Goal: Information Seeking & Learning: Learn about a topic

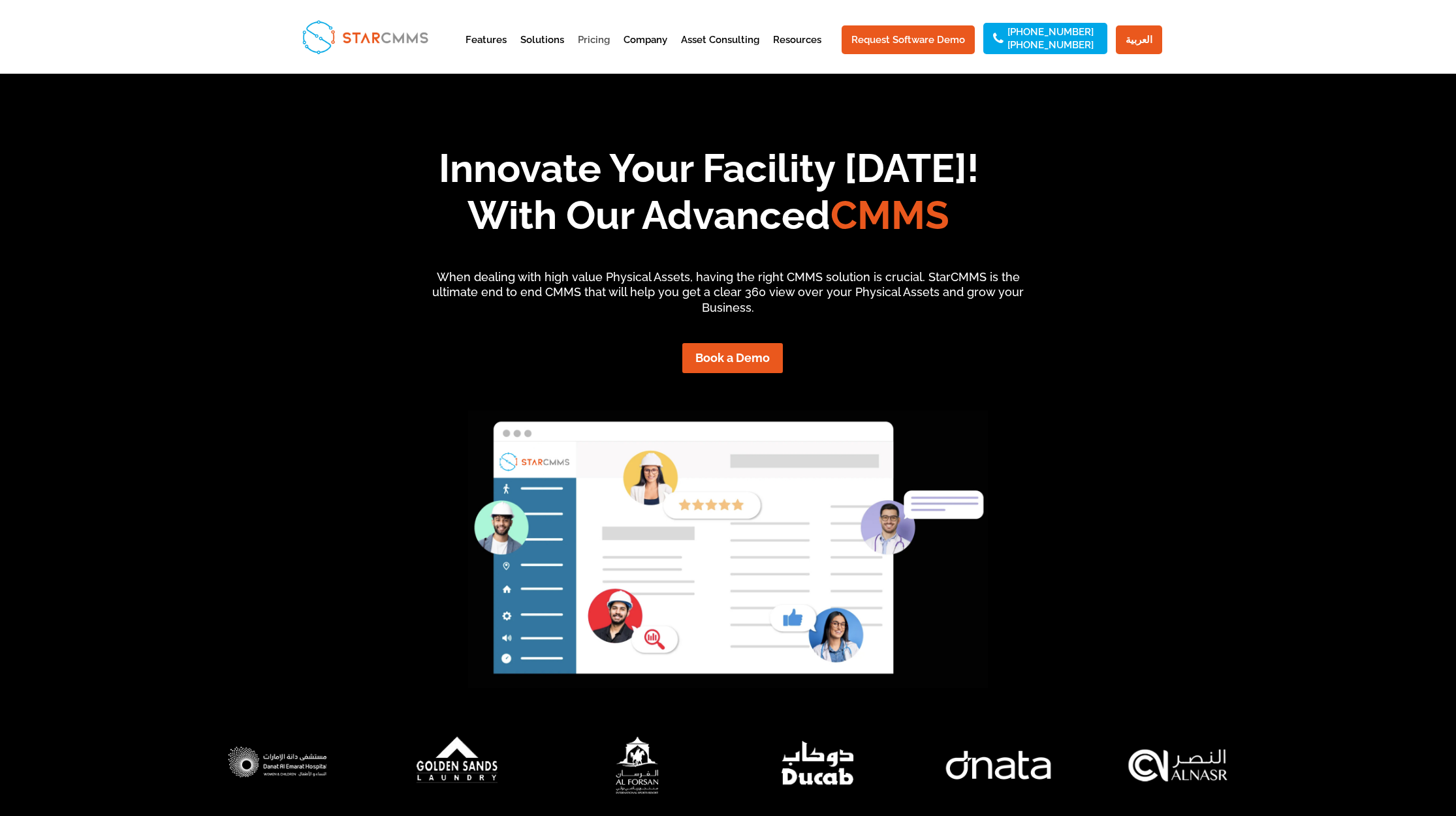
click at [600, 38] on link "Pricing" at bounding box center [594, 51] width 32 height 32
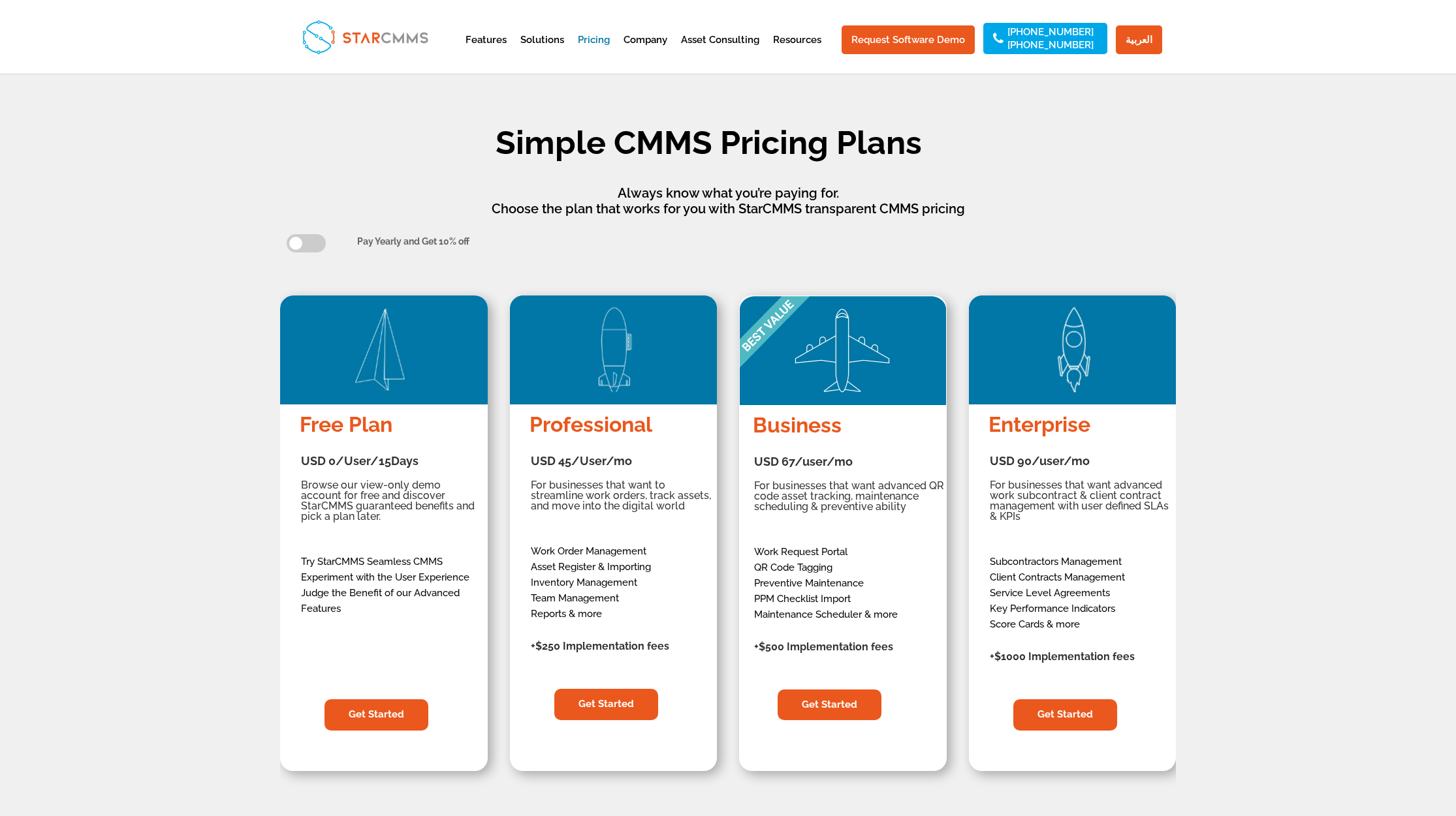
click at [313, 243] on span at bounding box center [306, 243] width 39 height 18
click at [298, 243] on input "checkbox" at bounding box center [293, 240] width 8 height 8
checkbox input "true"
